Goal: Information Seeking & Learning: Learn about a topic

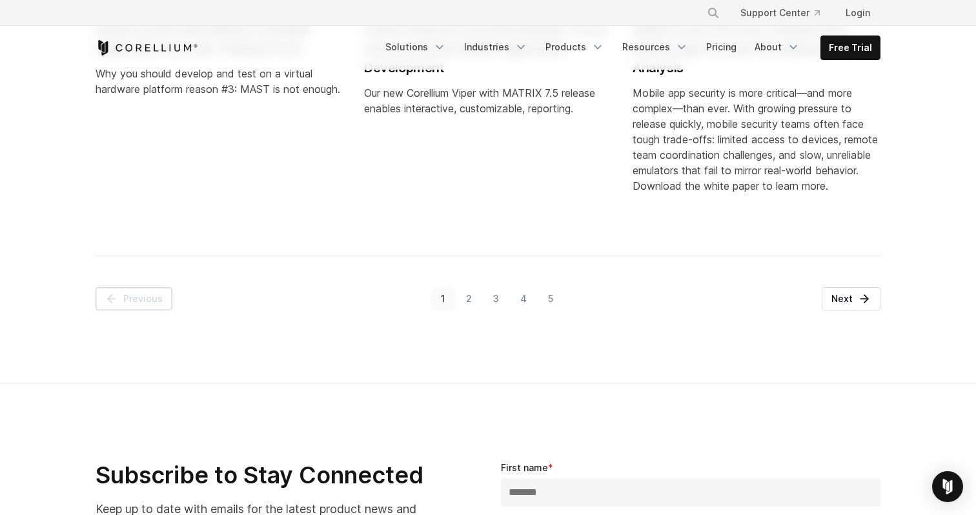
scroll to position [1650, 0]
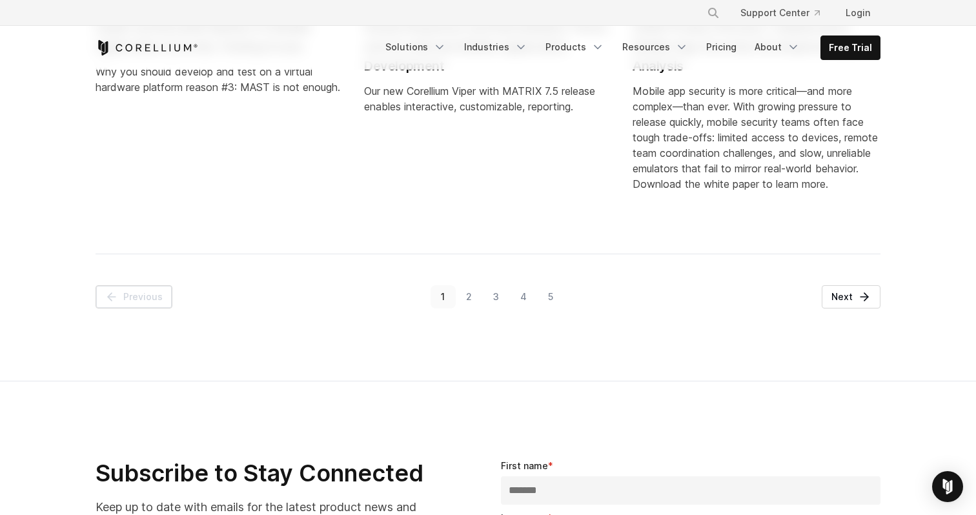
click at [466, 294] on link "2" at bounding box center [469, 296] width 27 height 23
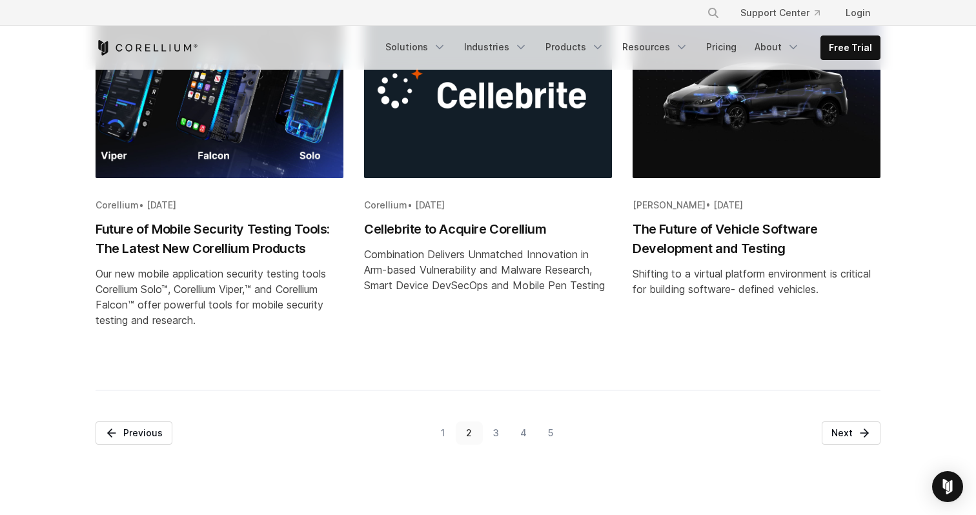
scroll to position [1586, 0]
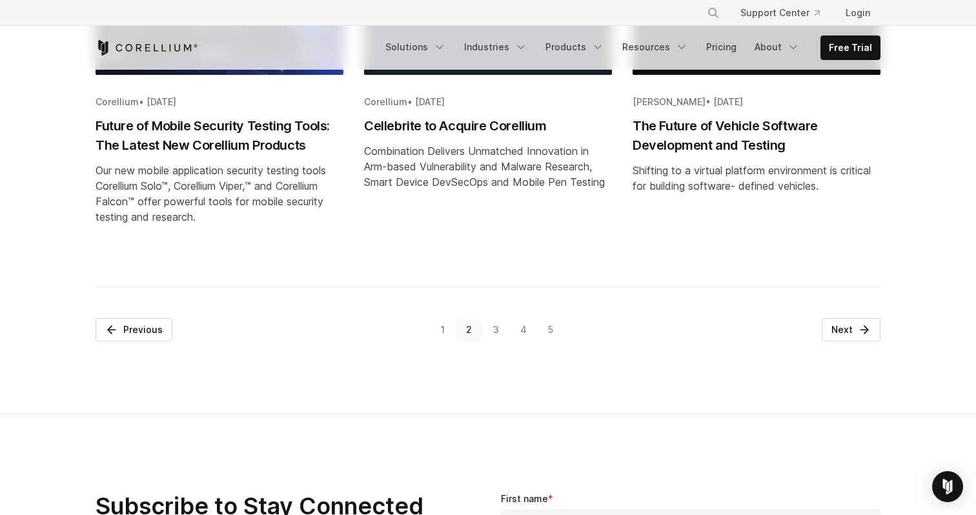
click at [493, 341] on link "3" at bounding box center [496, 329] width 27 height 23
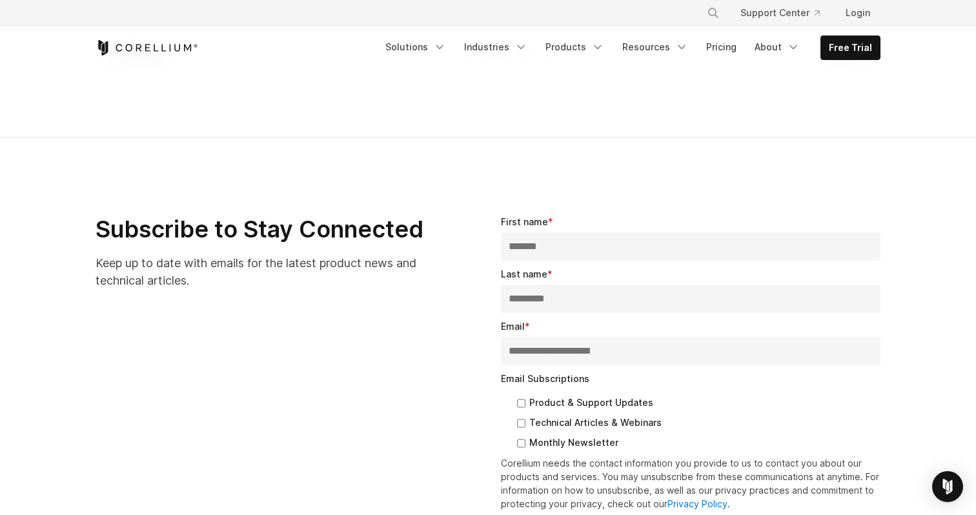
scroll to position [1895, 0]
